Goal: Task Accomplishment & Management: Use online tool/utility

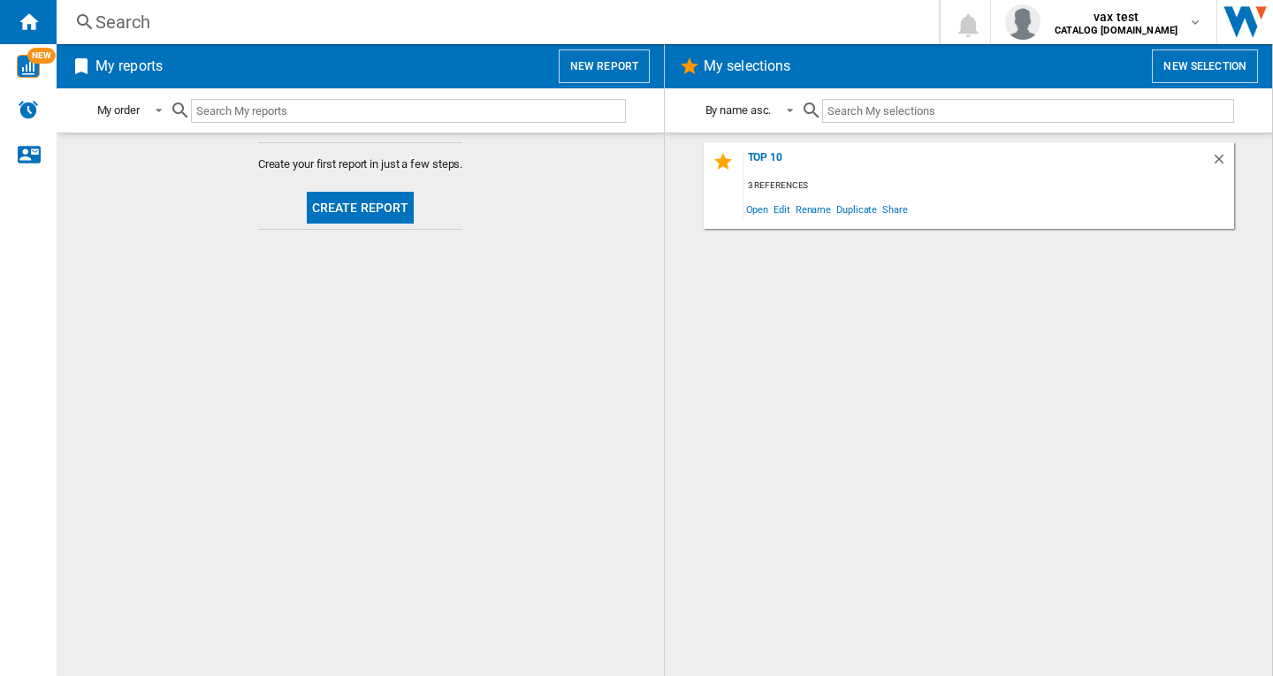
click at [602, 63] on button "New report" at bounding box center [604, 67] width 91 height 34
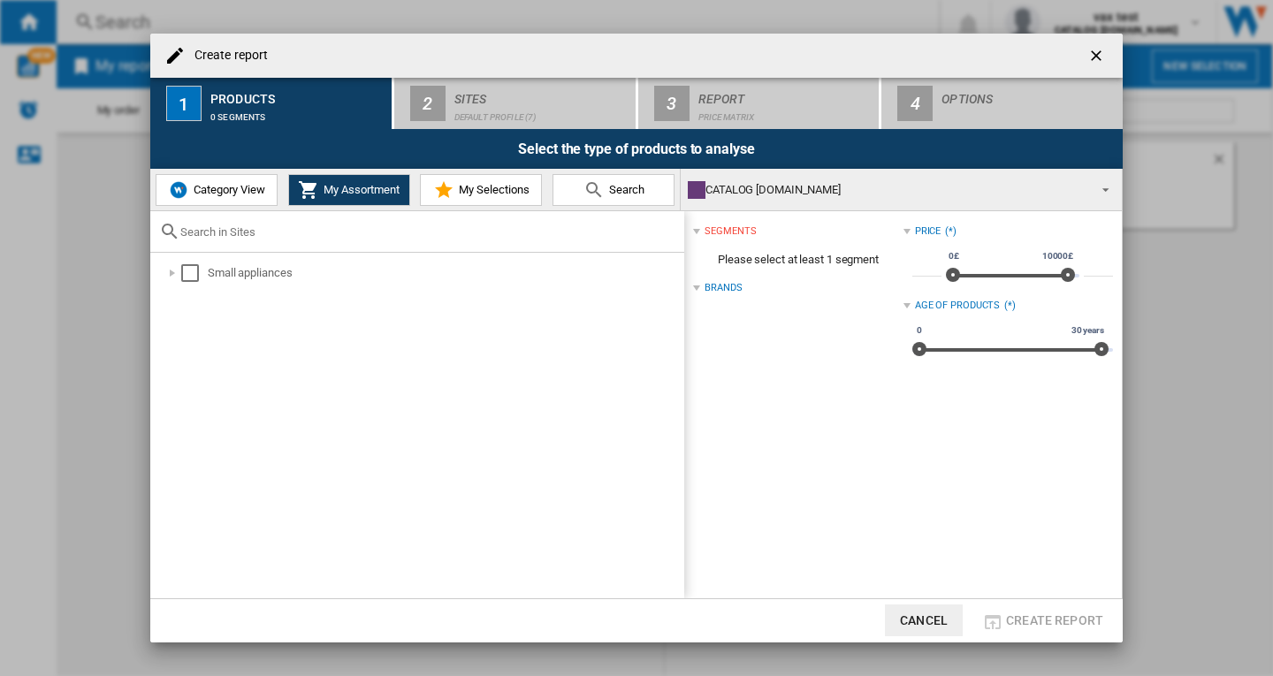
click at [1100, 57] on ng-md-icon "getI18NText('BUTTONS.CLOSE_DIALOG')" at bounding box center [1098, 57] width 21 height 21
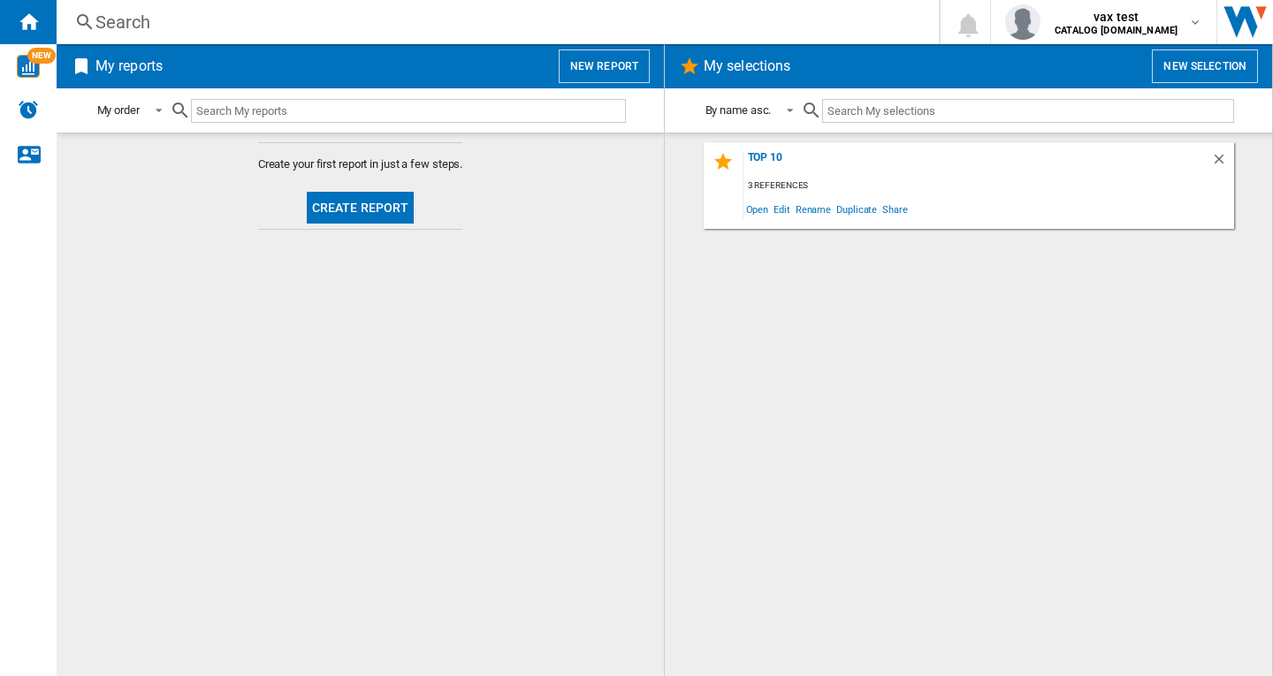
click at [134, 24] on div "Search" at bounding box center [494, 22] width 798 height 25
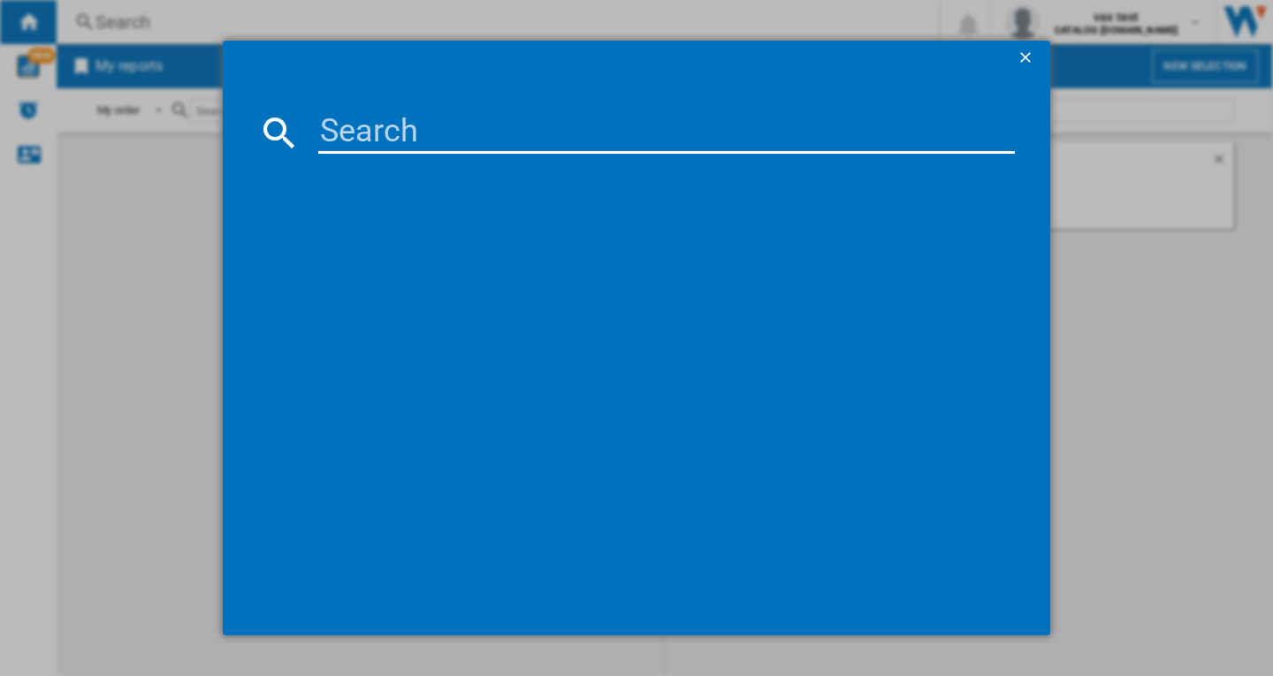
click at [376, 142] on input at bounding box center [666, 132] width 697 height 42
paste input "VAX CLSVB4CS GRAPHITE SILVER"
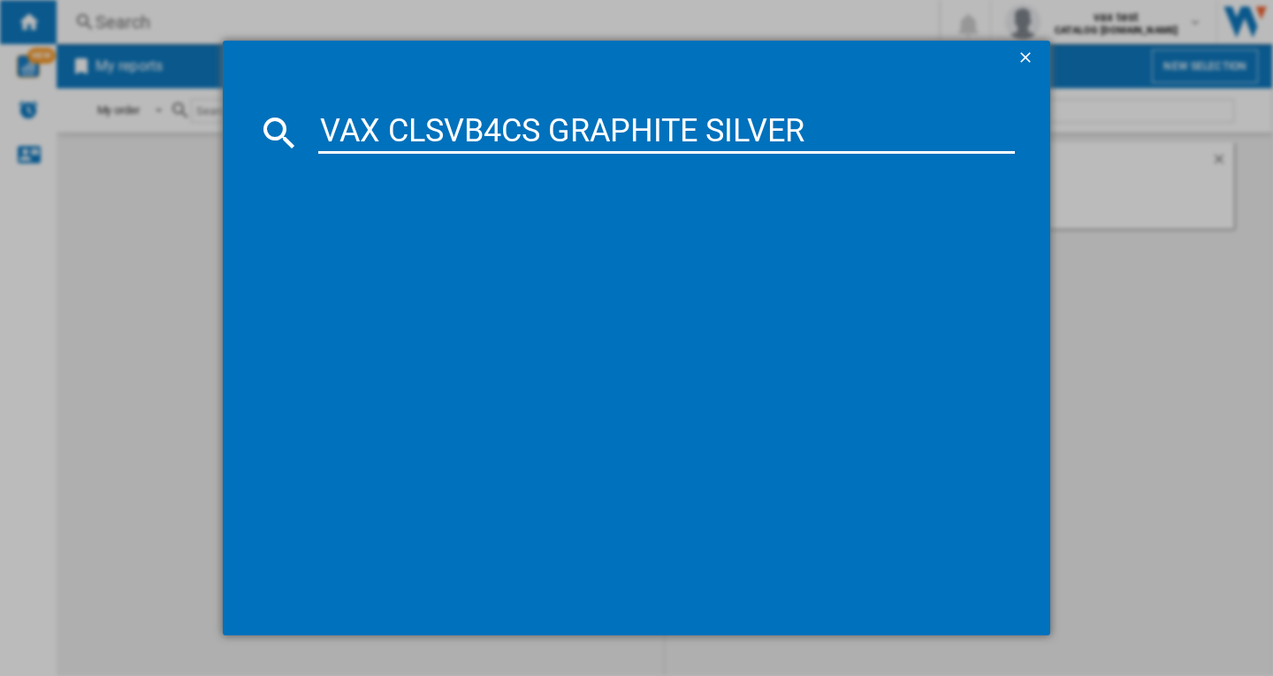
type input "VAX CLSVB4CS GRAPHITE SILVER"
drag, startPoint x: 492, startPoint y: 246, endPoint x: 596, endPoint y: 255, distance: 104.7
click at [491, 246] on div "VAX CLSVB4CS GRAPHITE SILVER" at bounding box center [648, 248] width 679 height 18
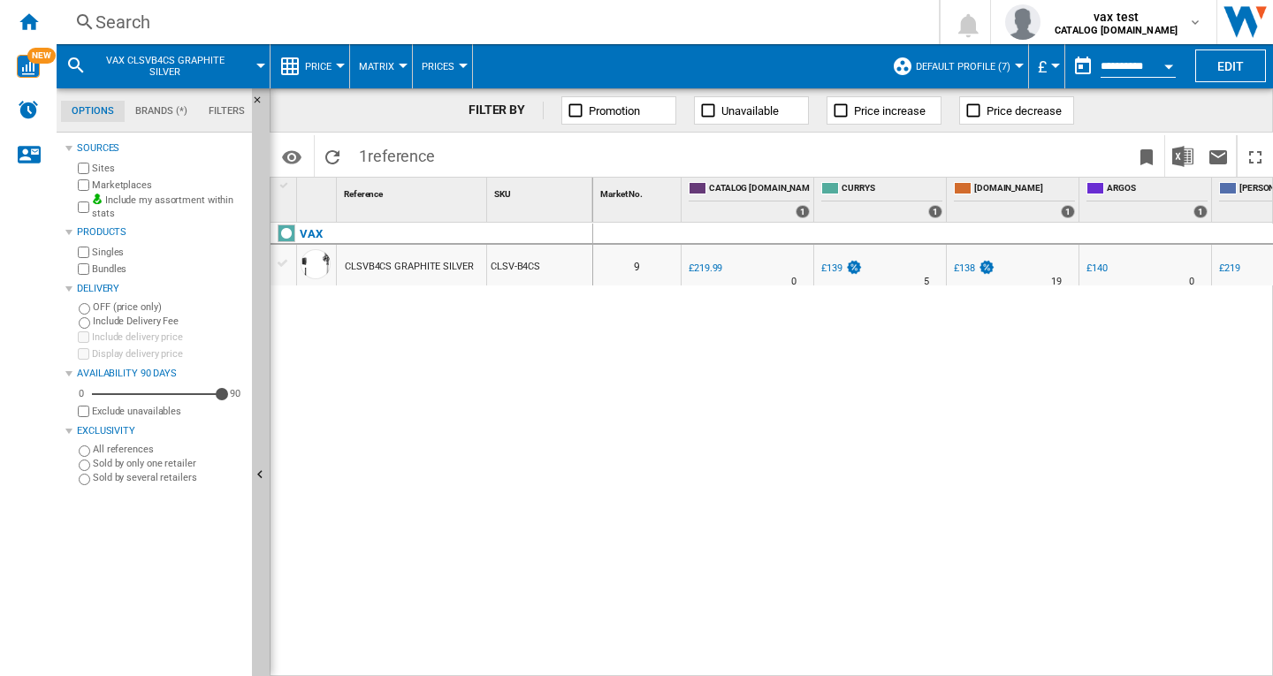
click at [1015, 64] on div at bounding box center [1019, 66] width 9 height 4
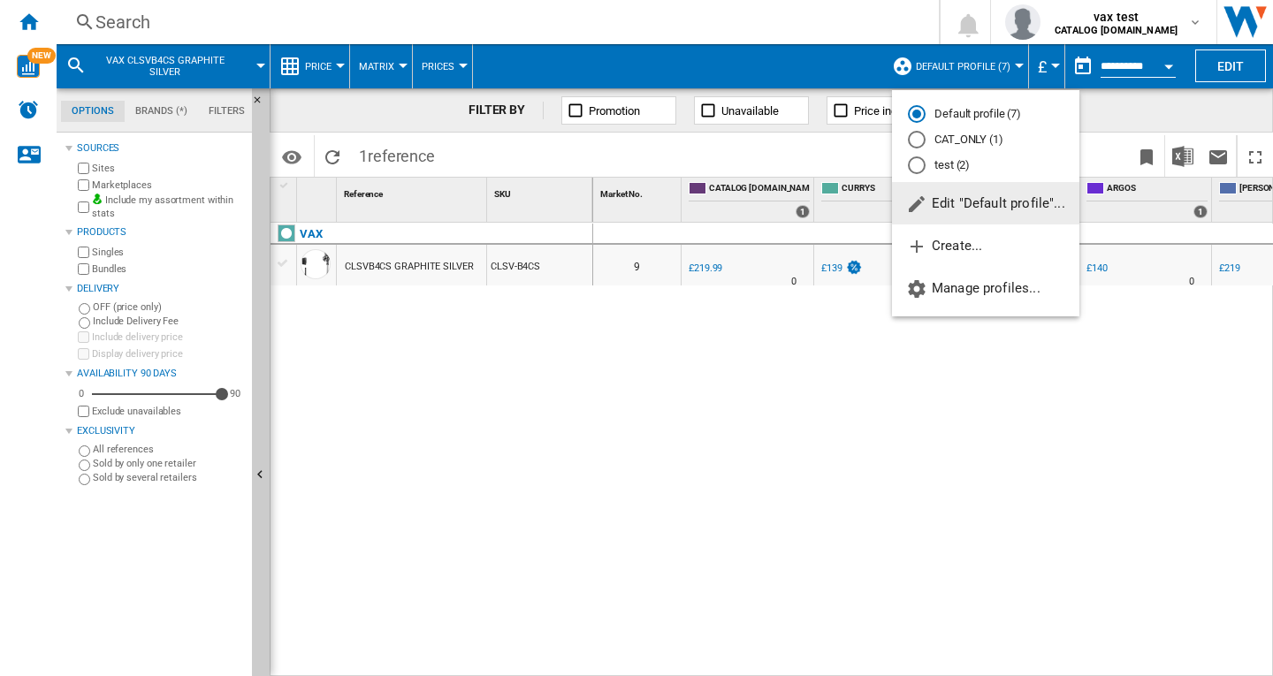
click at [947, 169] on md-radio-button "test (2)" at bounding box center [986, 165] width 156 height 17
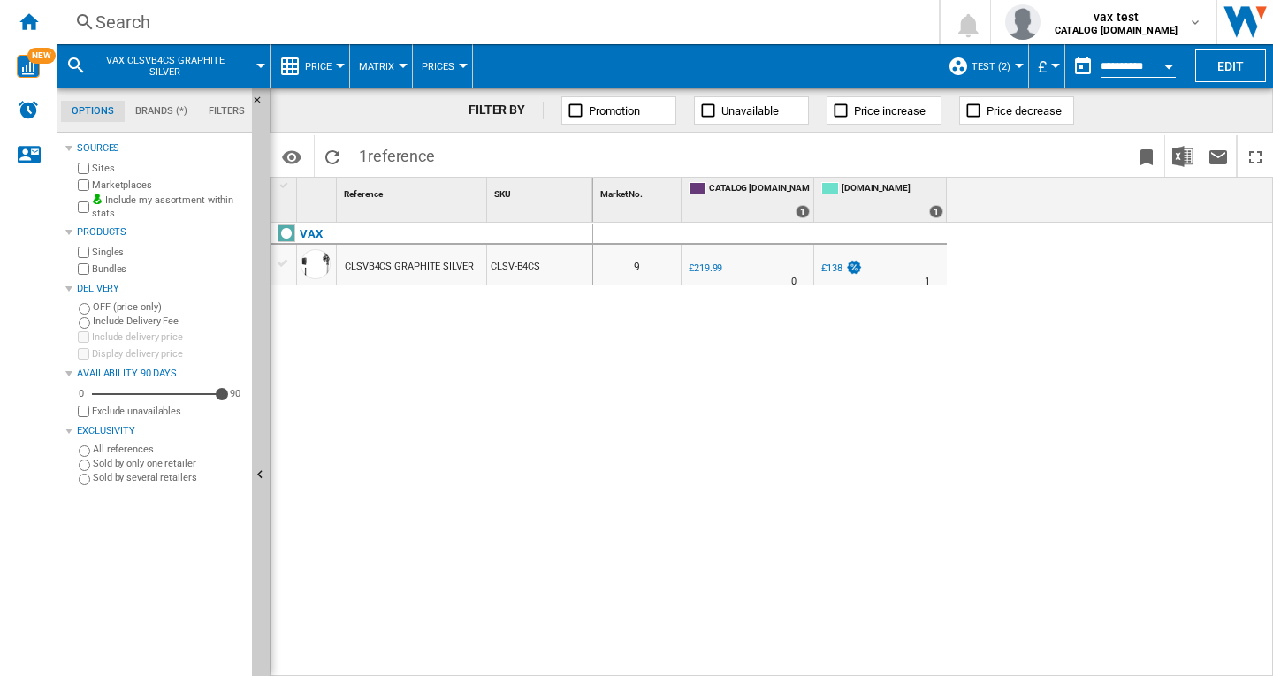
click at [1015, 66] on div at bounding box center [1019, 66] width 9 height 4
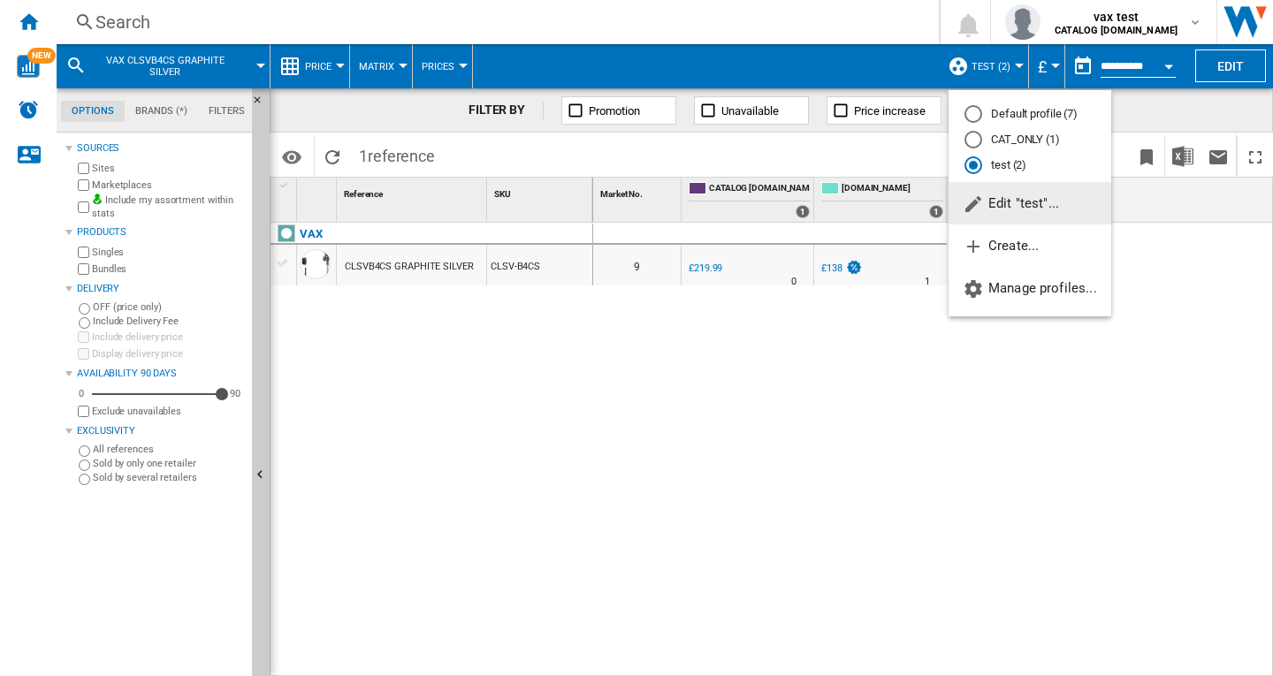
click at [1009, 117] on md-radio-button "Default profile (7)" at bounding box center [1030, 114] width 131 height 17
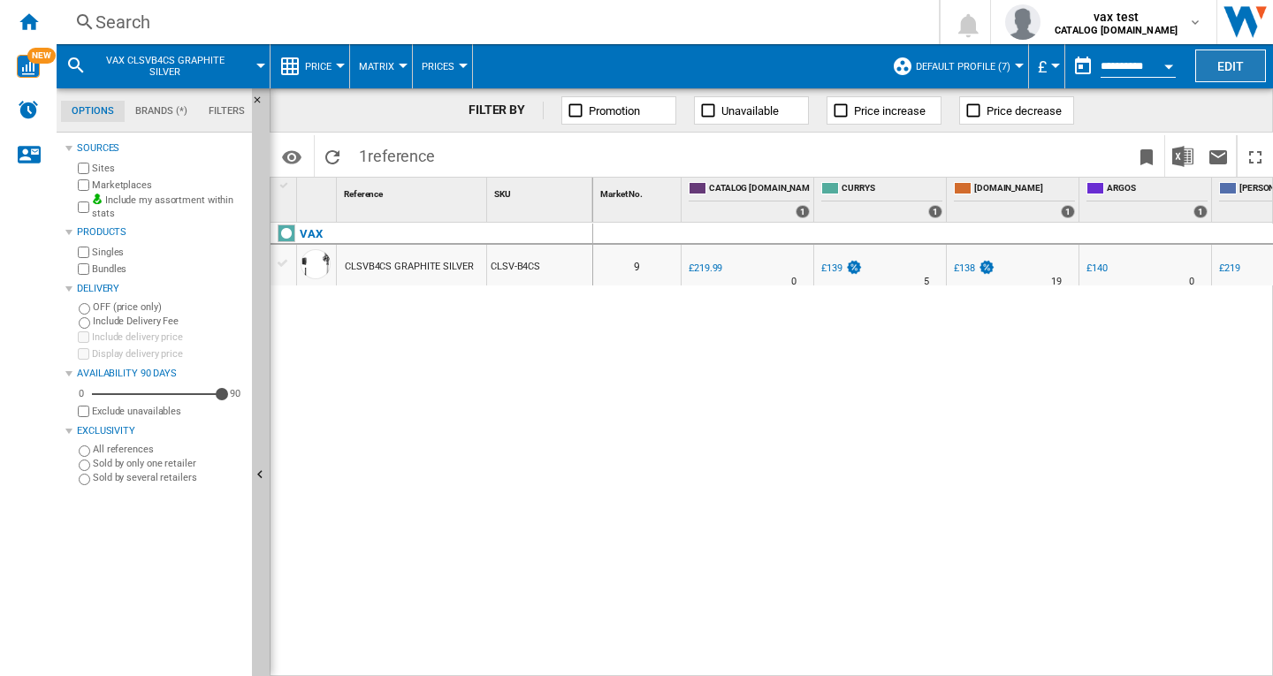
click at [1236, 63] on button "Edit" at bounding box center [1230, 66] width 71 height 33
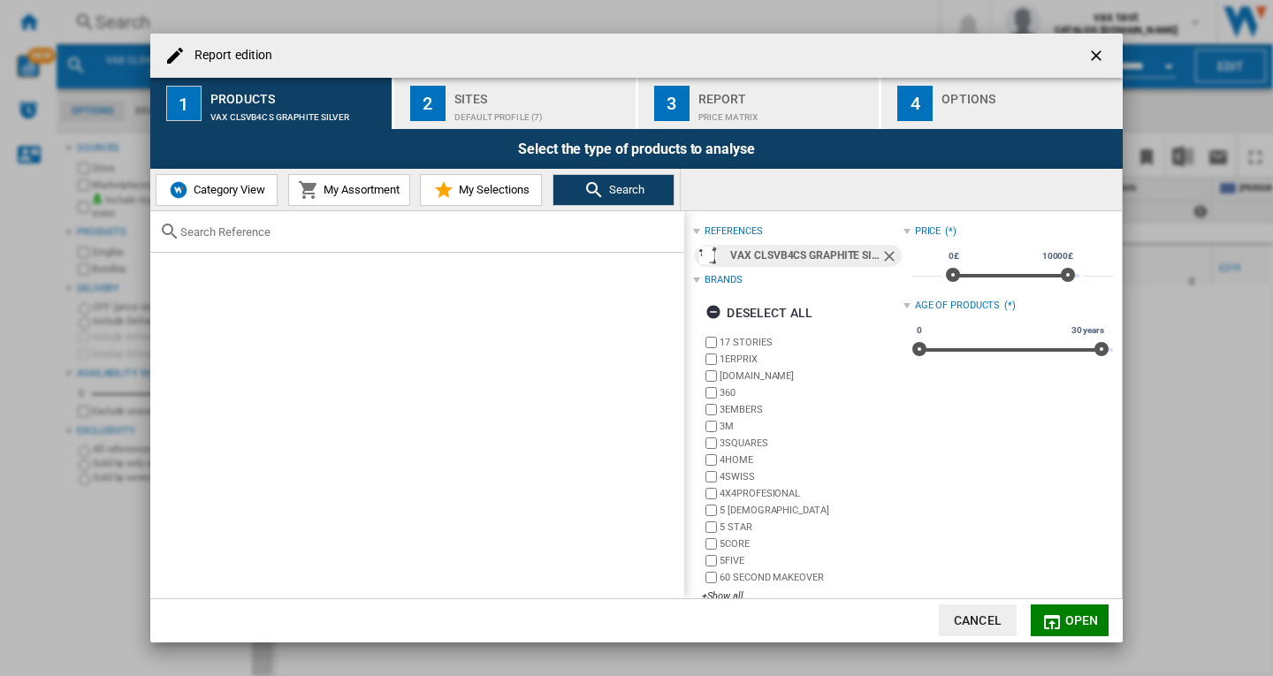
click at [229, 199] on button "Category View" at bounding box center [217, 190] width 122 height 32
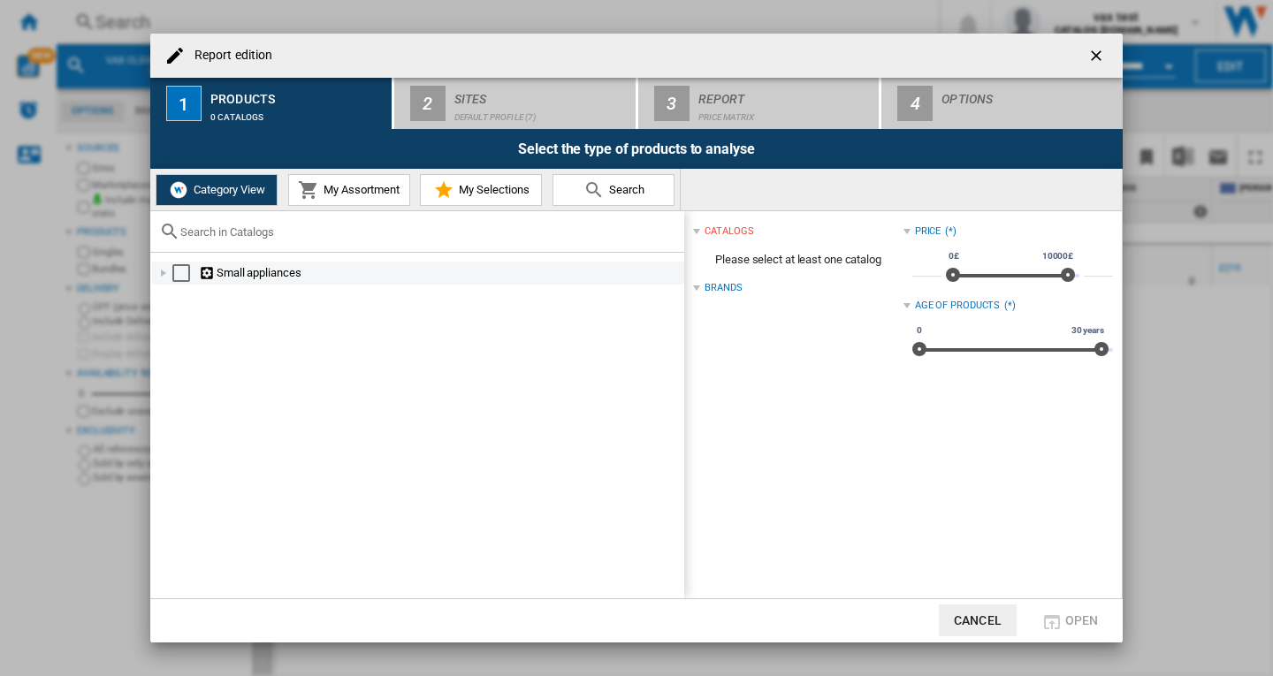
click at [181, 269] on div "Select" at bounding box center [181, 273] width 18 height 18
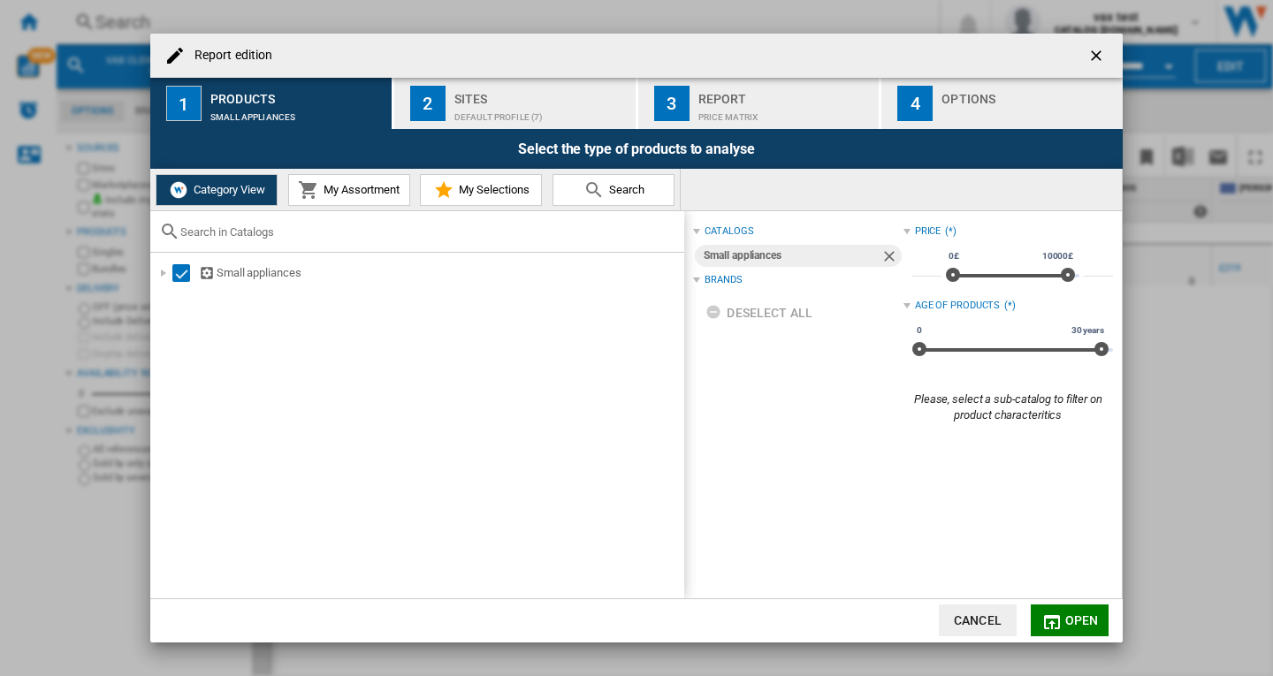
click at [518, 113] on div "Default profile (7)" at bounding box center [541, 112] width 174 height 19
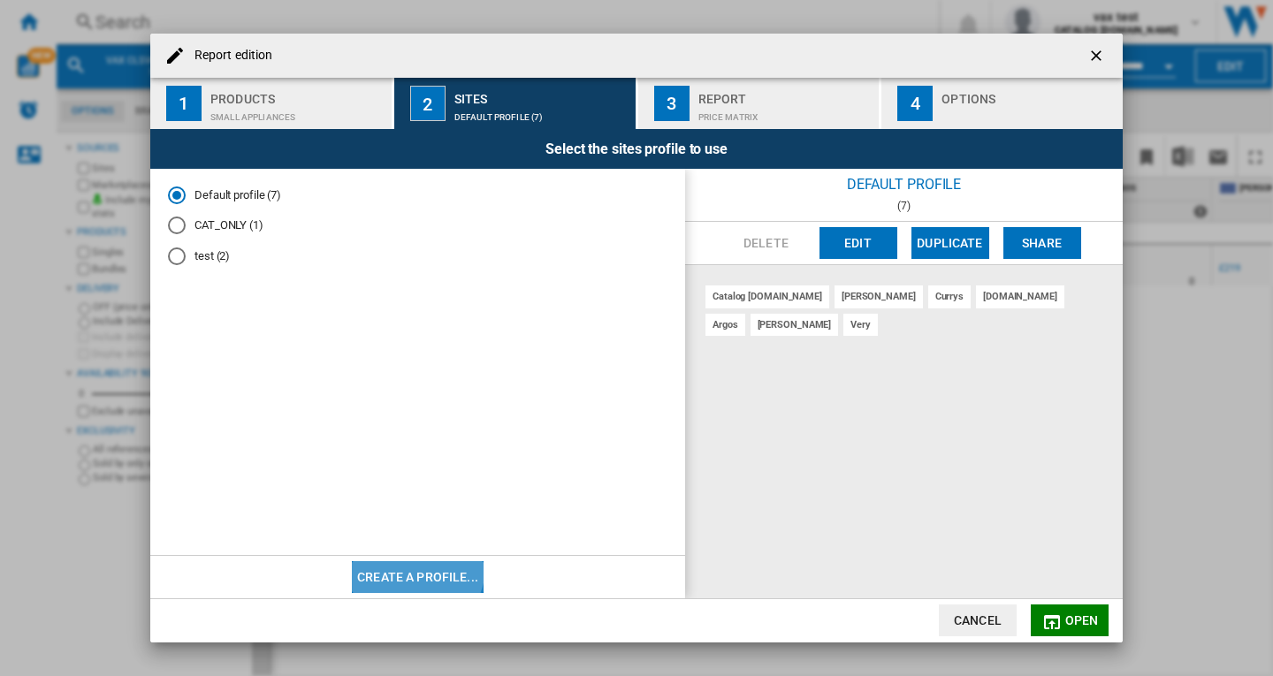
click at [417, 570] on button "Create a profile..." at bounding box center [418, 577] width 132 height 32
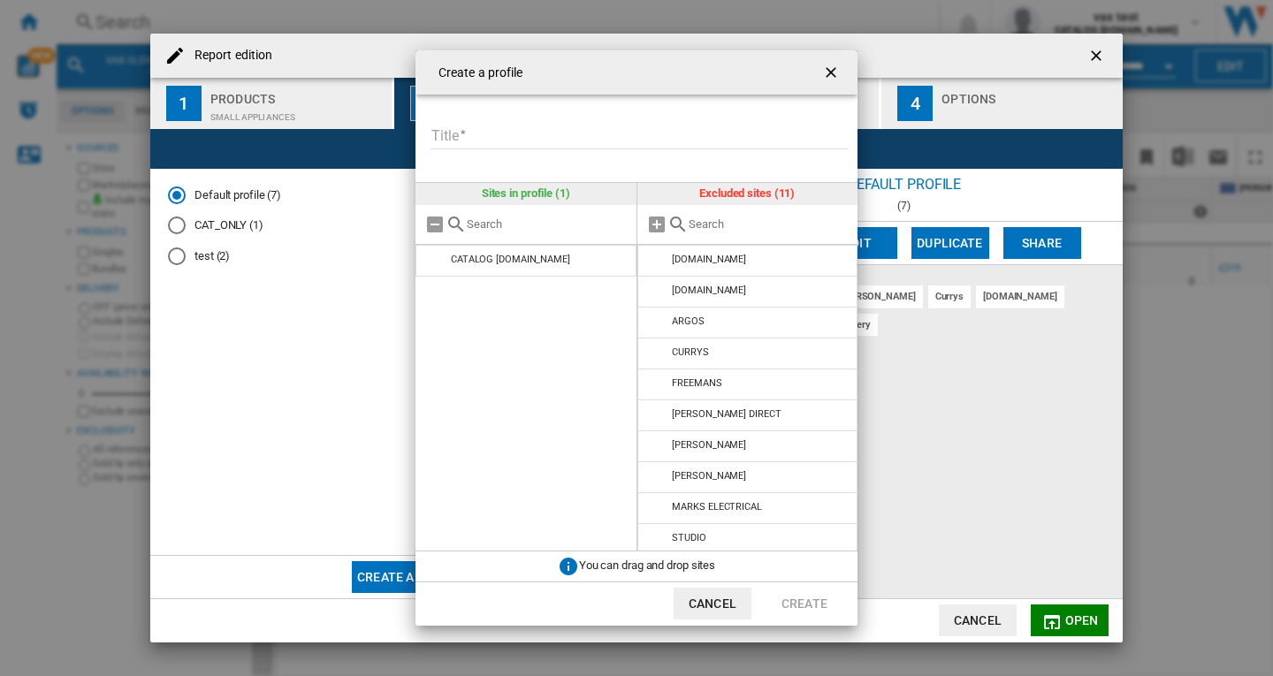
click at [478, 136] on input "Title" at bounding box center [640, 136] width 418 height 27
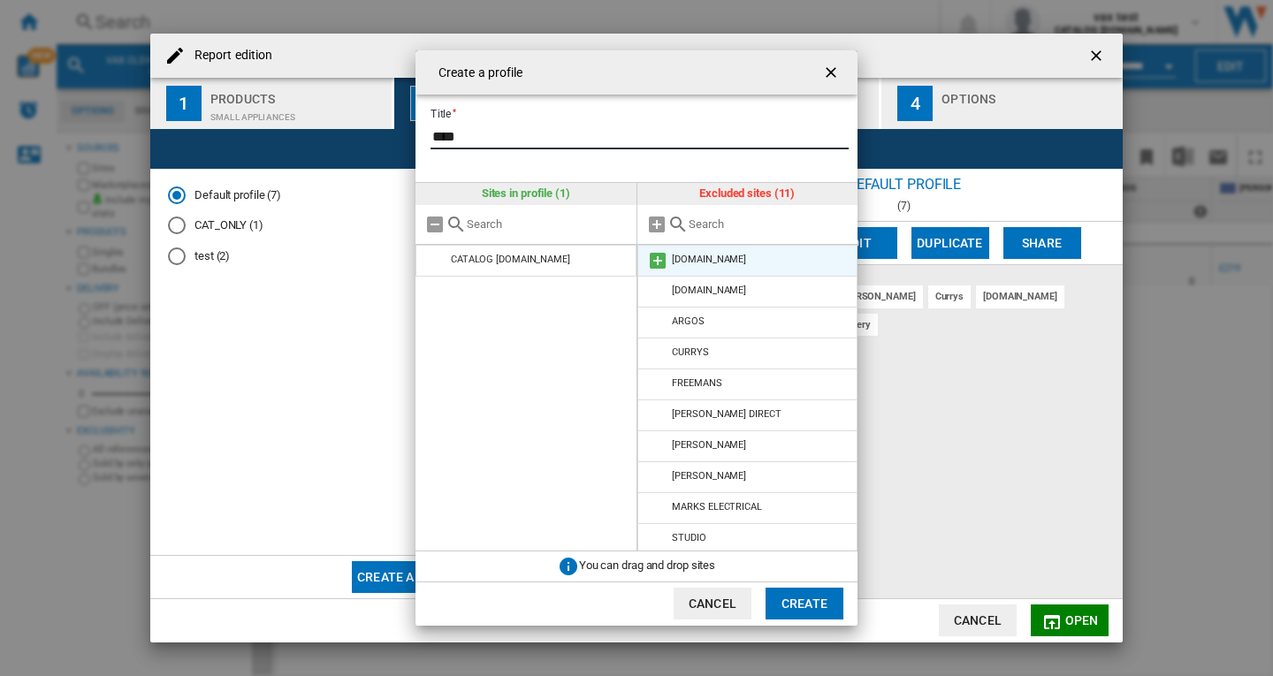
type input "****"
click at [660, 266] on md-icon at bounding box center [657, 260] width 21 height 21
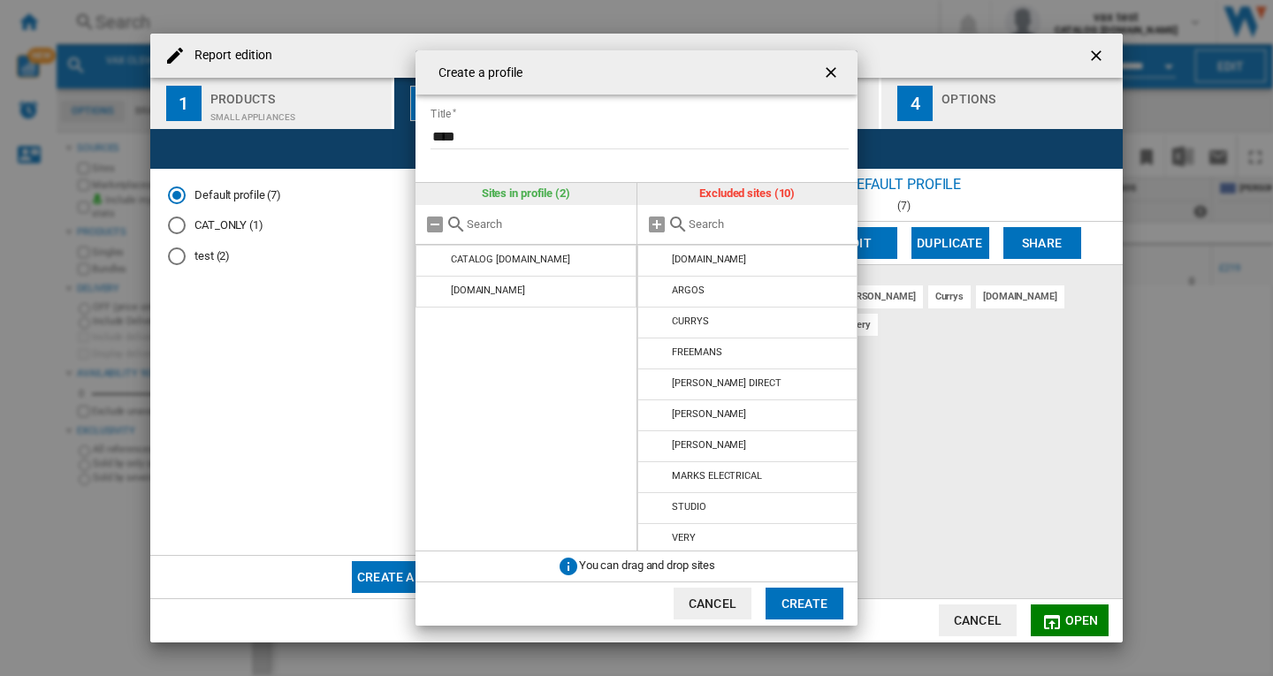
click at [660, 266] on md-icon at bounding box center [657, 260] width 21 height 21
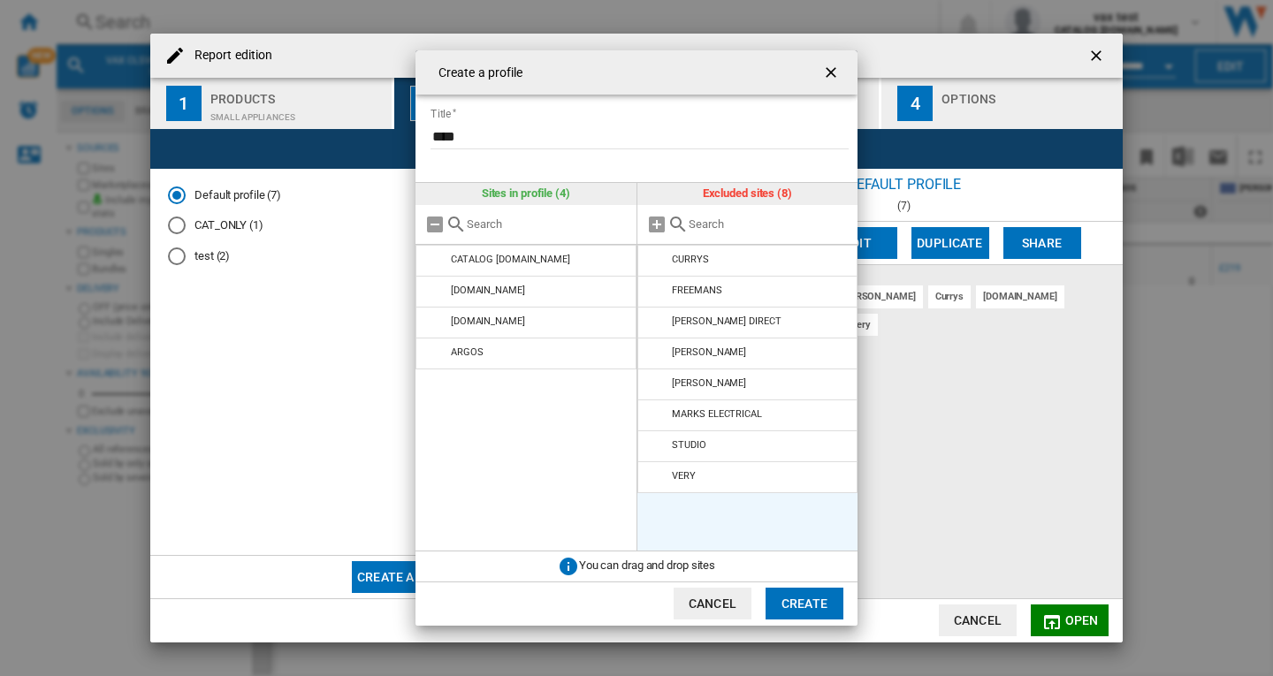
click at [660, 266] on md-icon at bounding box center [657, 260] width 21 height 21
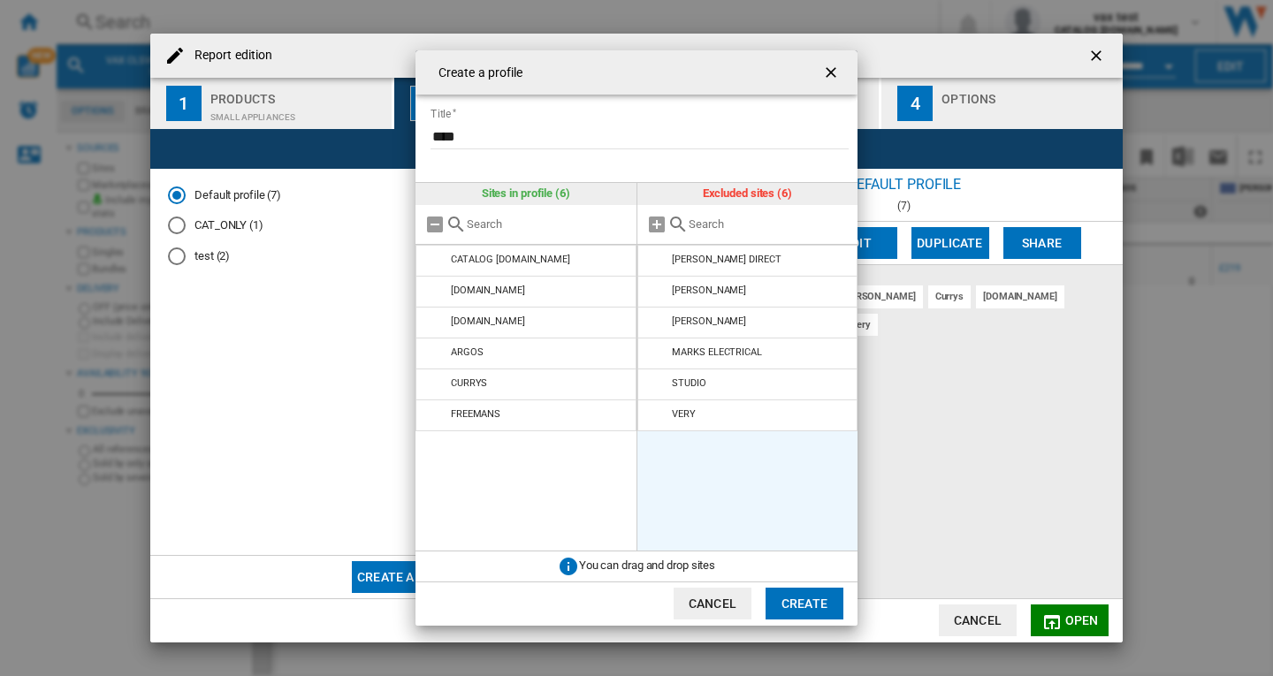
click at [660, 266] on md-icon at bounding box center [657, 260] width 21 height 21
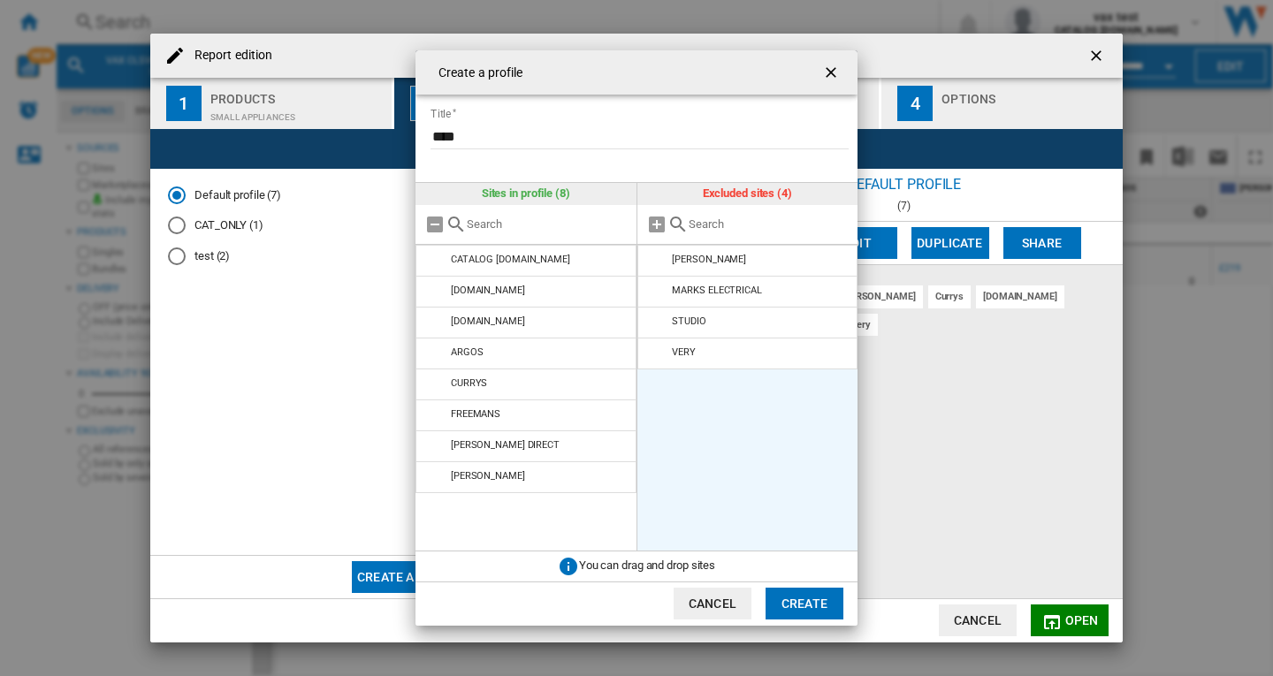
click at [660, 266] on md-icon at bounding box center [657, 260] width 21 height 21
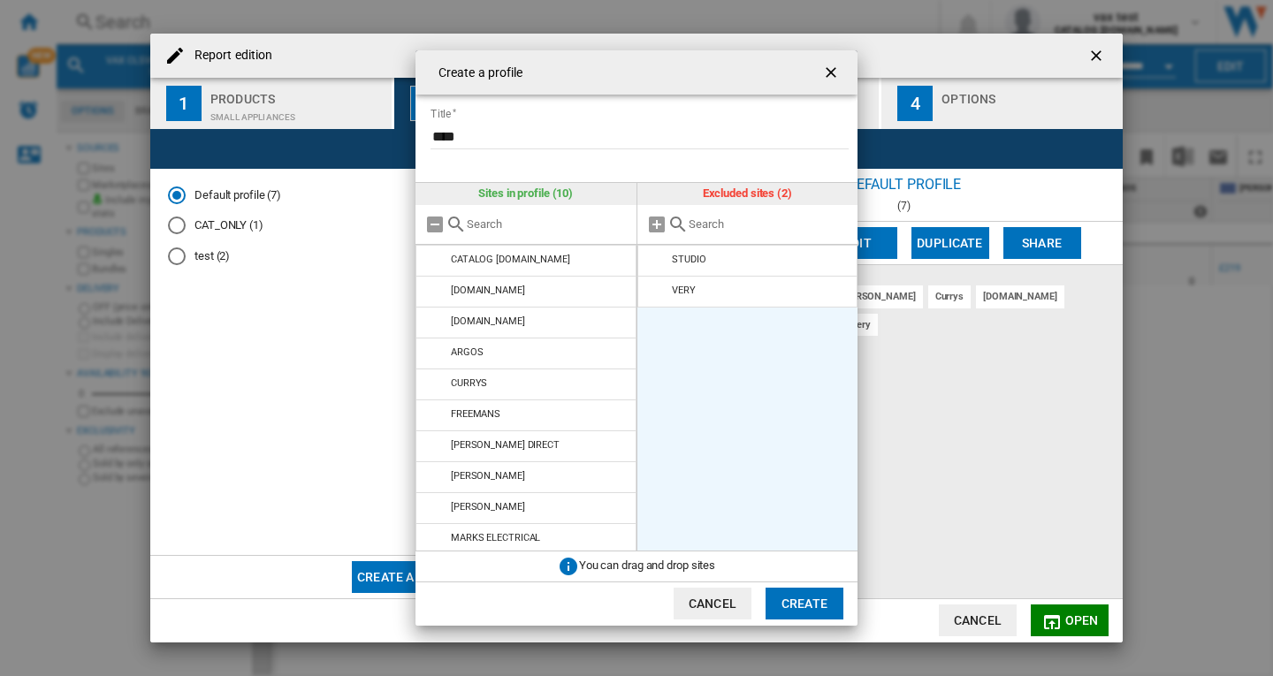
click at [660, 266] on md-icon at bounding box center [657, 260] width 21 height 21
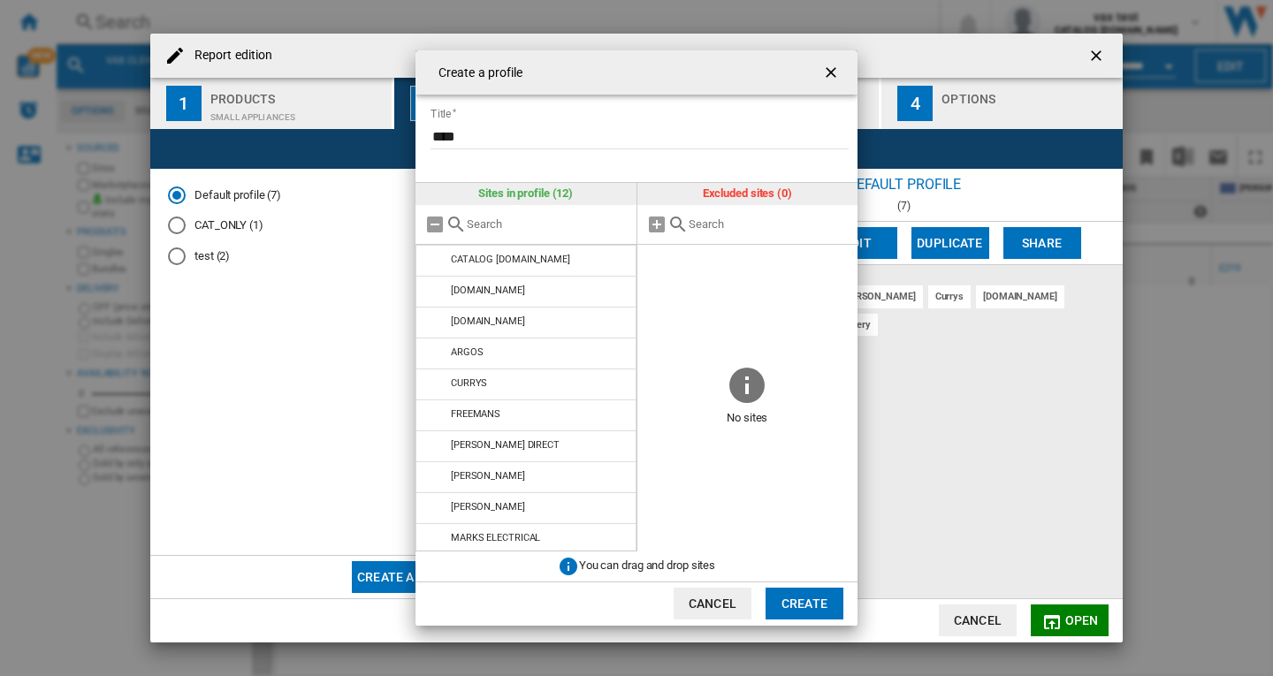
click at [819, 606] on button "Create" at bounding box center [805, 604] width 78 height 32
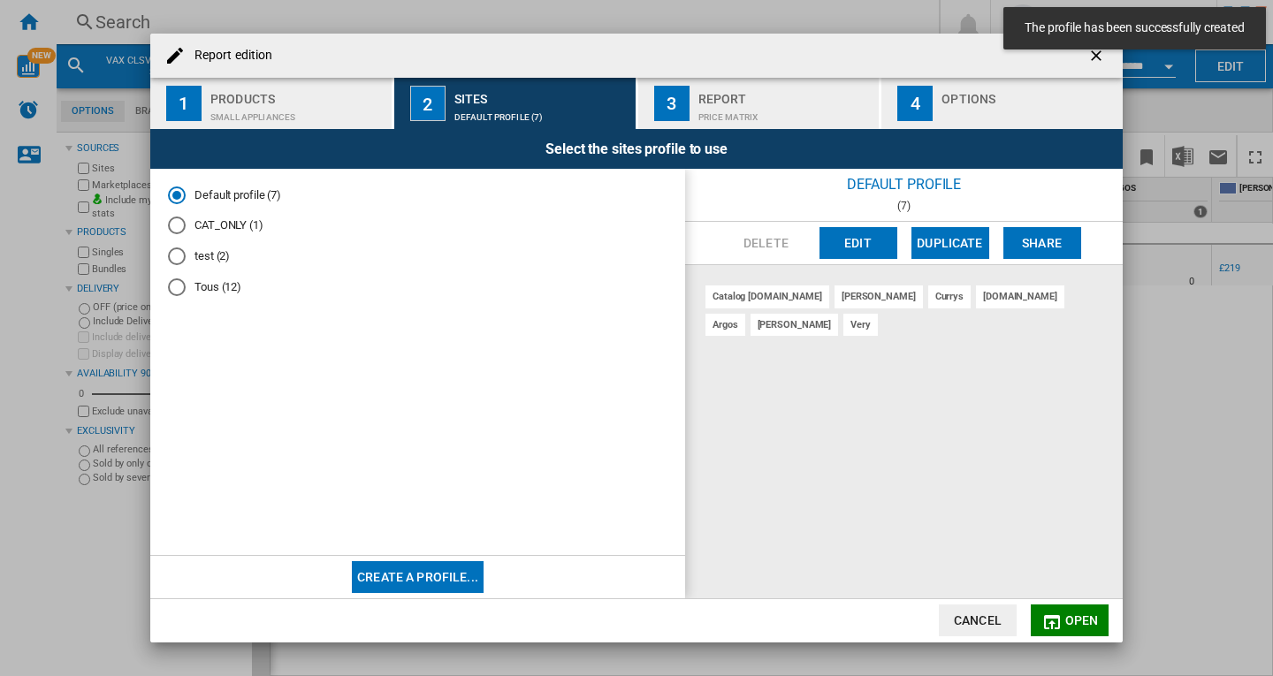
drag, startPoint x: 202, startPoint y: 286, endPoint x: 238, endPoint y: 290, distance: 36.5
click at [203, 286] on md-radio-button "Tous (12)" at bounding box center [418, 287] width 500 height 17
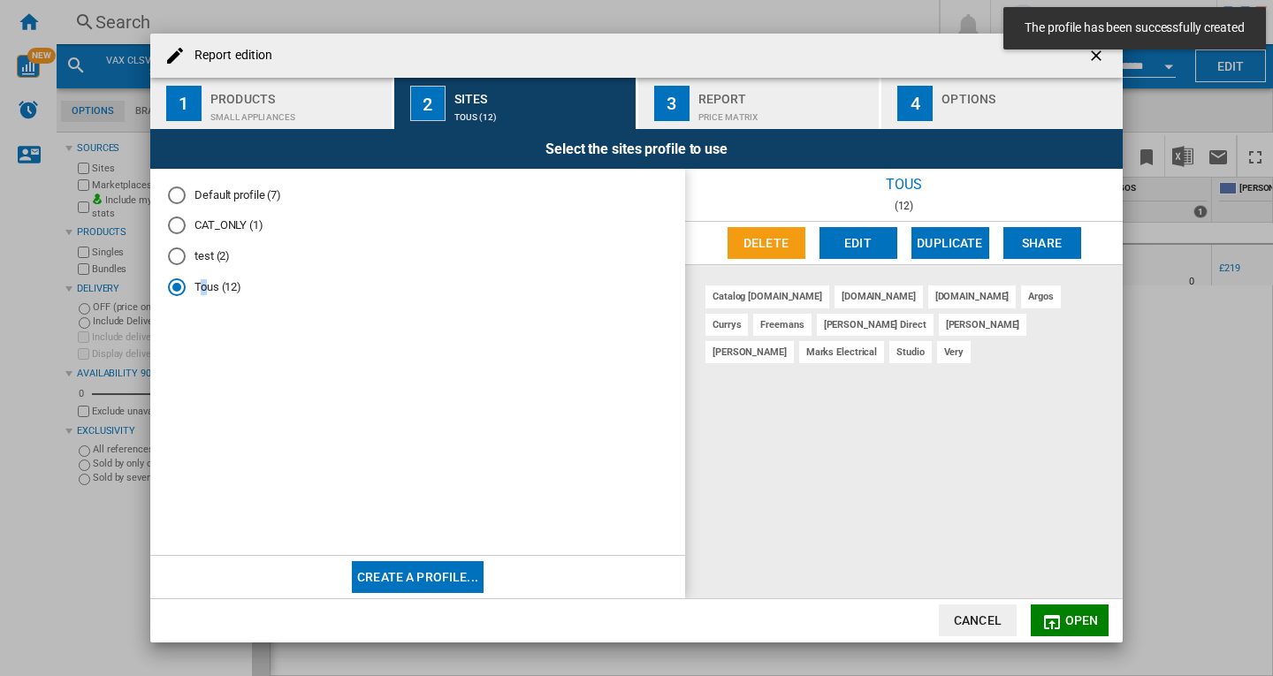
click at [1089, 621] on span "Open" at bounding box center [1082, 621] width 34 height 14
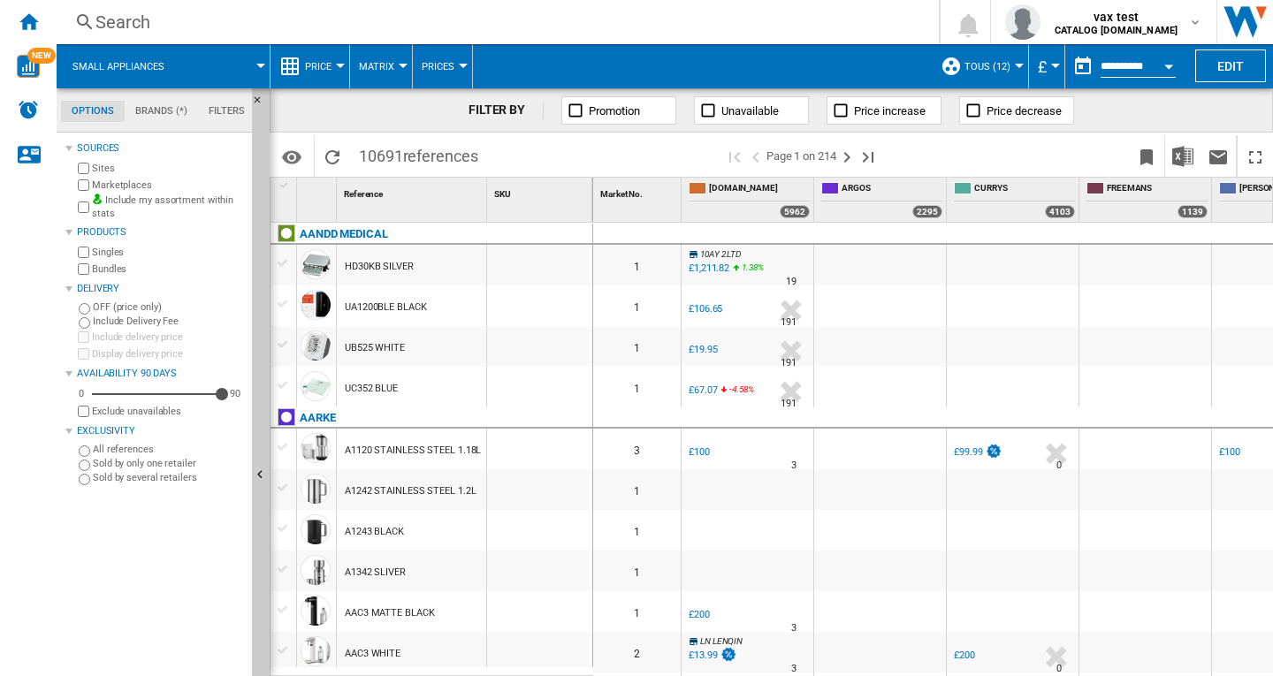
click at [120, 20] on div "Search" at bounding box center [494, 22] width 798 height 25
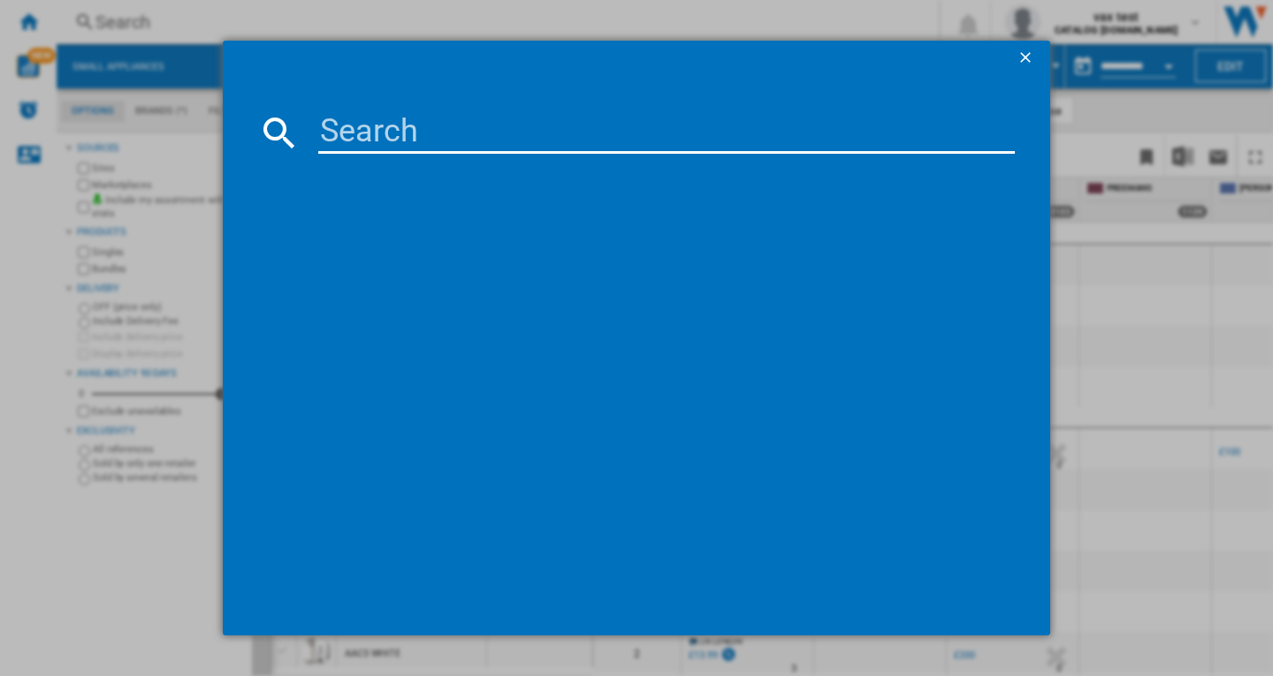
click at [368, 128] on input at bounding box center [666, 132] width 697 height 42
type input "VAX CLSVB4CS GRAPHITE SILVER"
